Goal: Find specific page/section

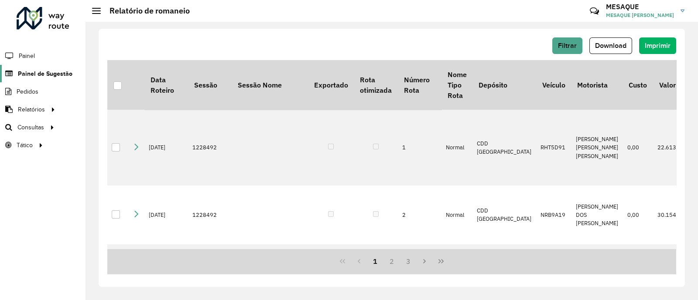
click at [41, 75] on span "Painel de Sugestão" at bounding box center [45, 73] width 55 height 9
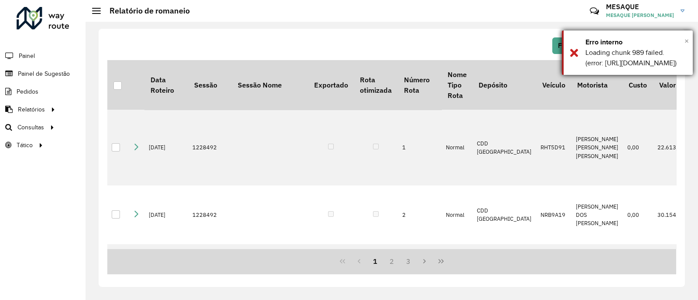
click at [688, 40] on span "×" at bounding box center [686, 41] width 4 height 10
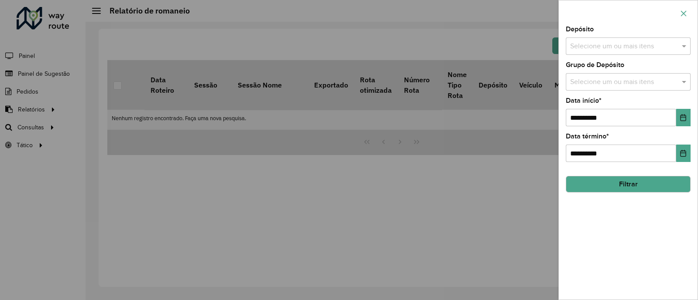
click at [686, 13] on icon "button" at bounding box center [683, 13] width 7 height 7
